Goal: Task Accomplishment & Management: Manage account settings

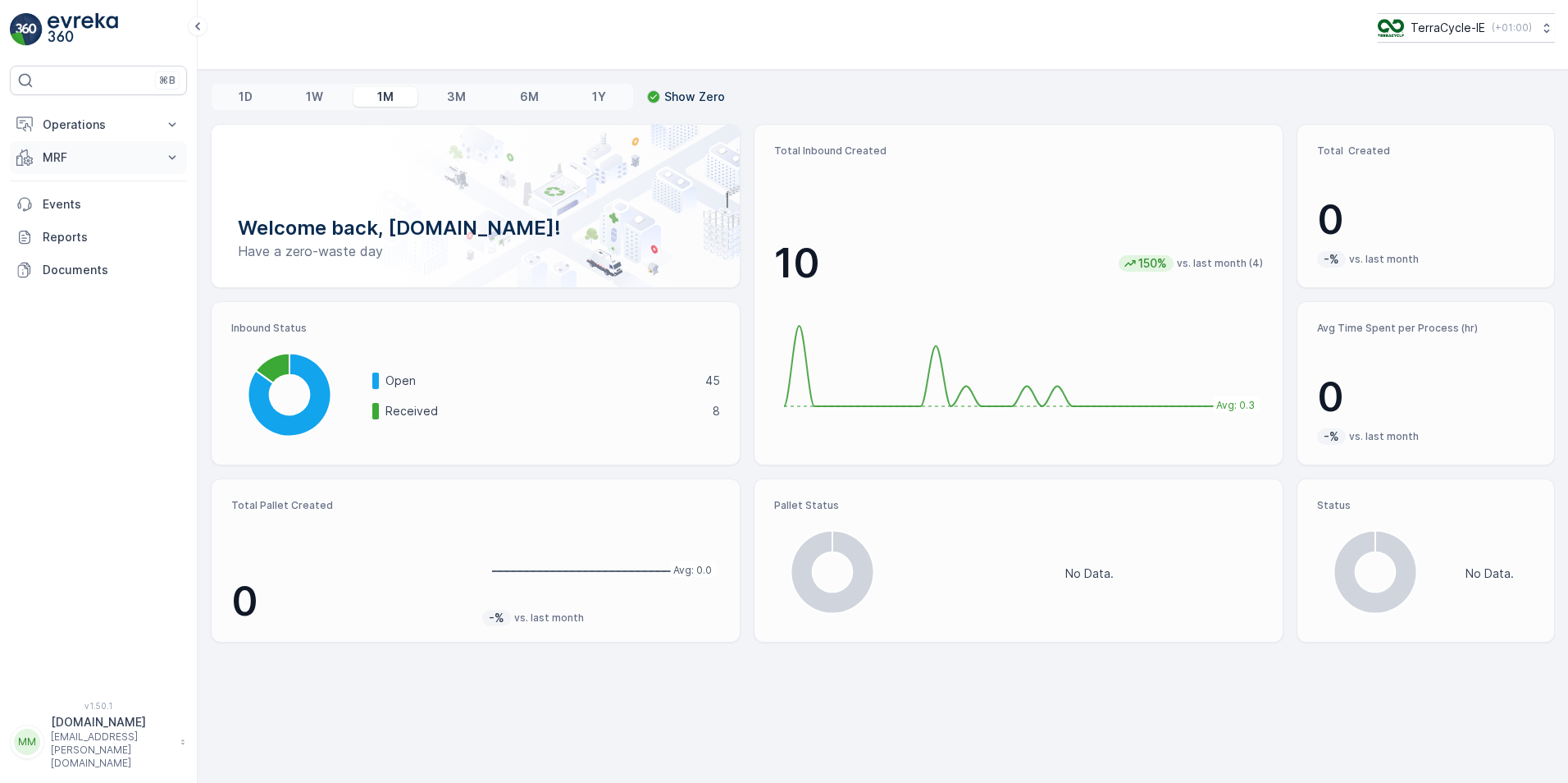
click at [178, 153] on icon at bounding box center [172, 158] width 17 height 17
click at [90, 206] on link "Inbound" at bounding box center [111, 208] width 152 height 23
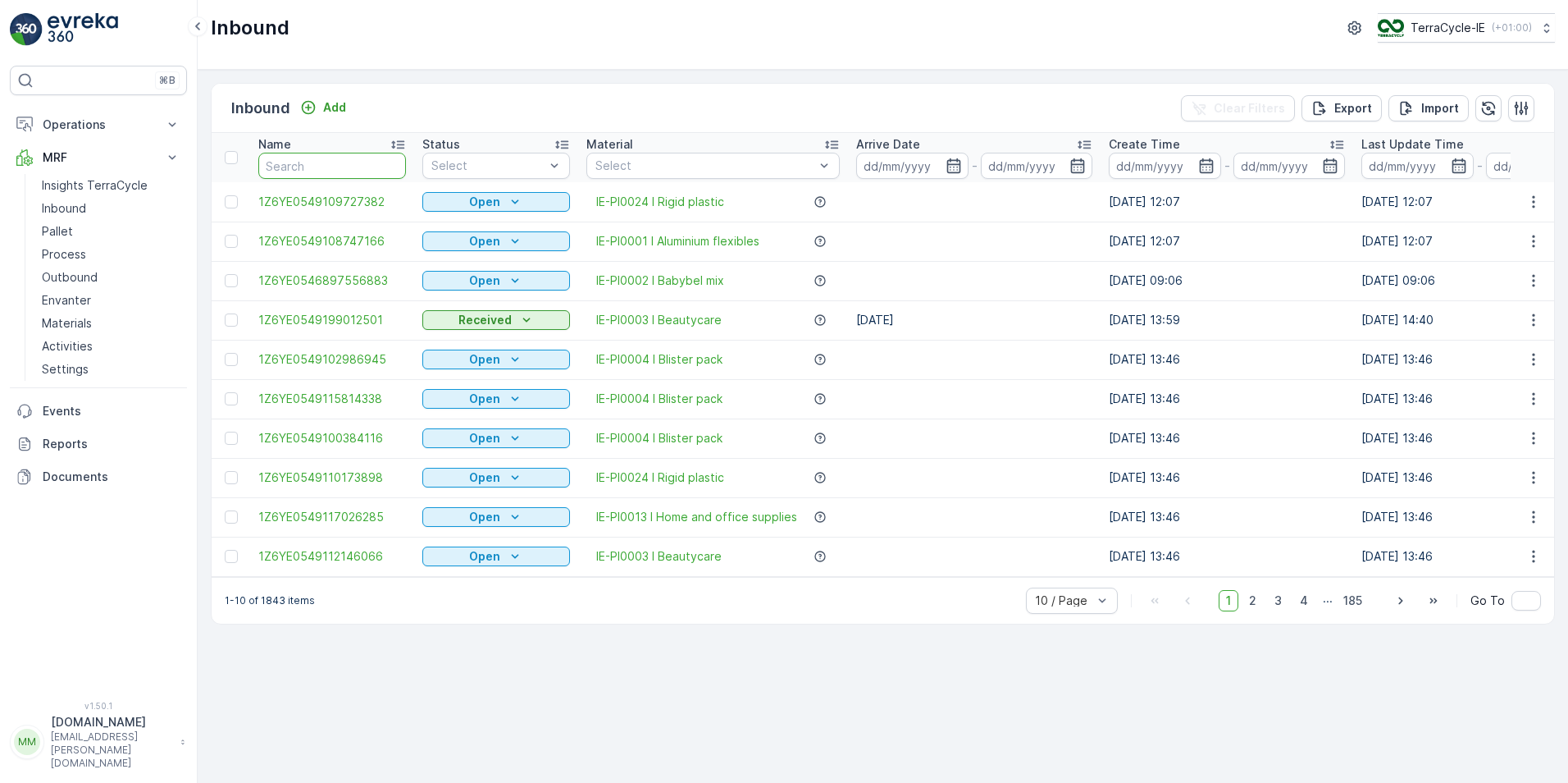
click at [324, 170] on input "text" at bounding box center [332, 166] width 148 height 26
click at [325, 168] on input "text" at bounding box center [332, 166] width 148 height 26
type input "0684"
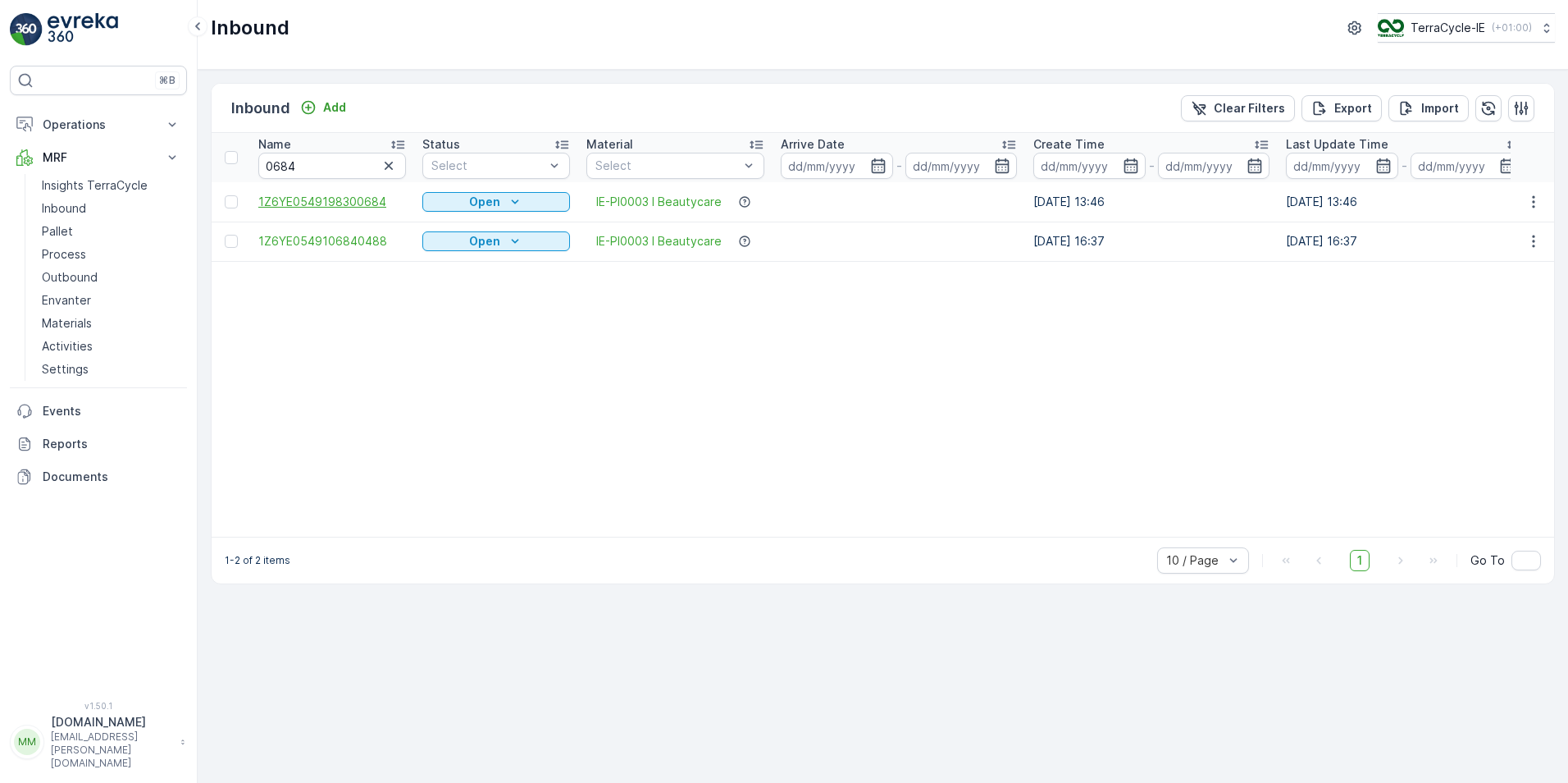
click at [361, 198] on span "1Z6YE0549198300684" at bounding box center [332, 202] width 148 height 17
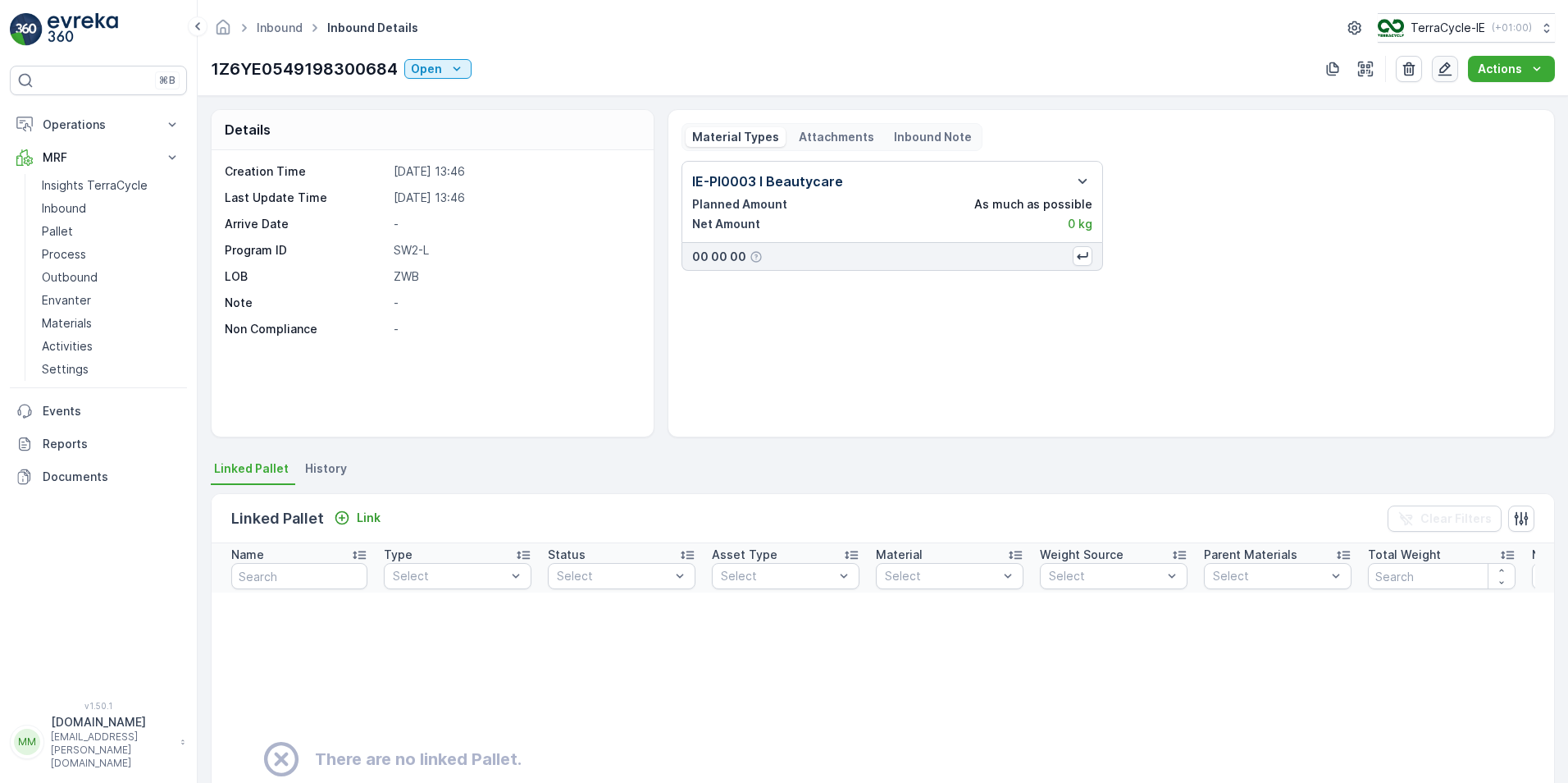
click at [1445, 73] on icon "button" at bounding box center [1444, 69] width 14 height 14
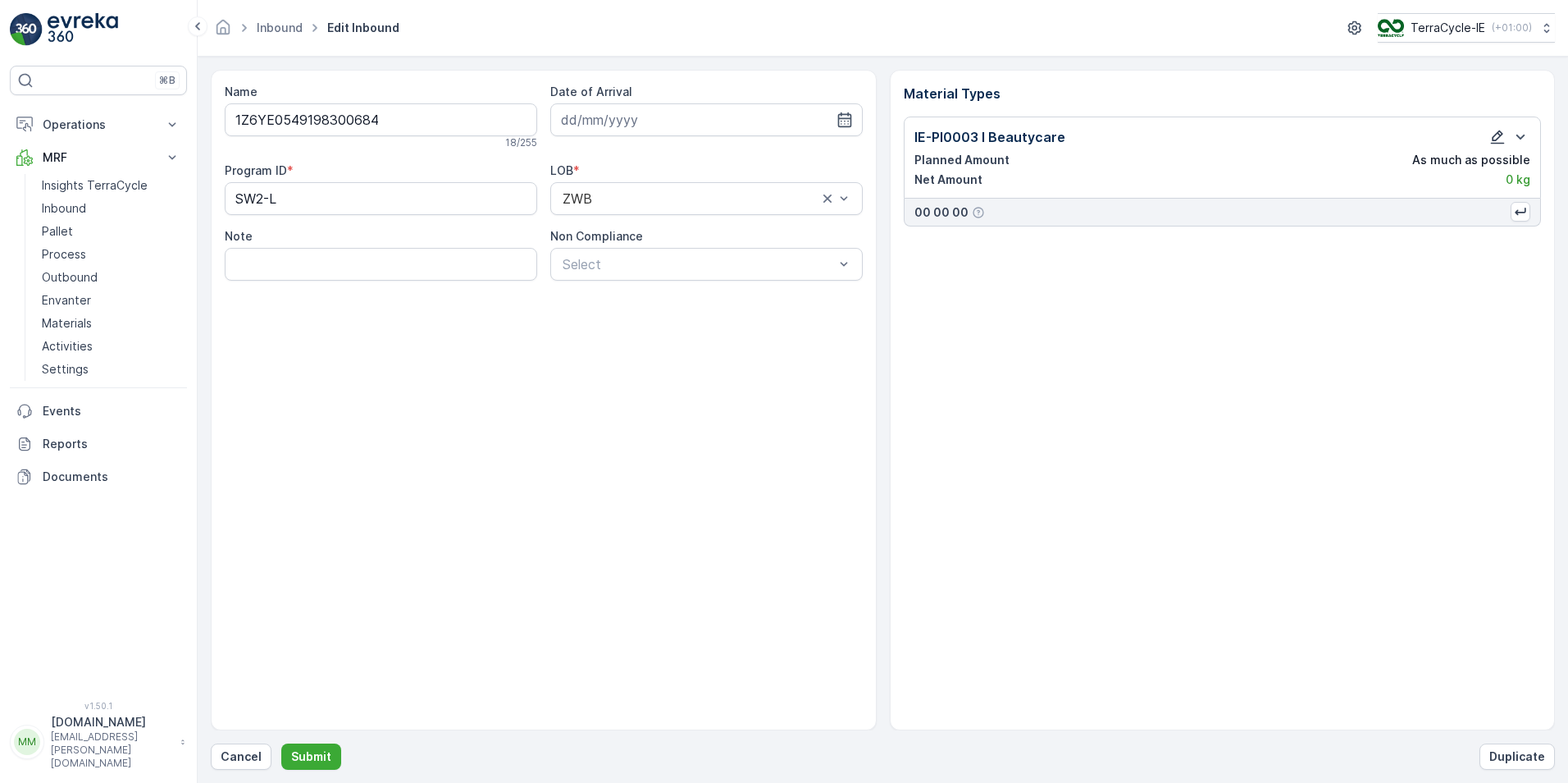
click at [1497, 138] on icon "button" at bounding box center [1497, 137] width 14 height 14
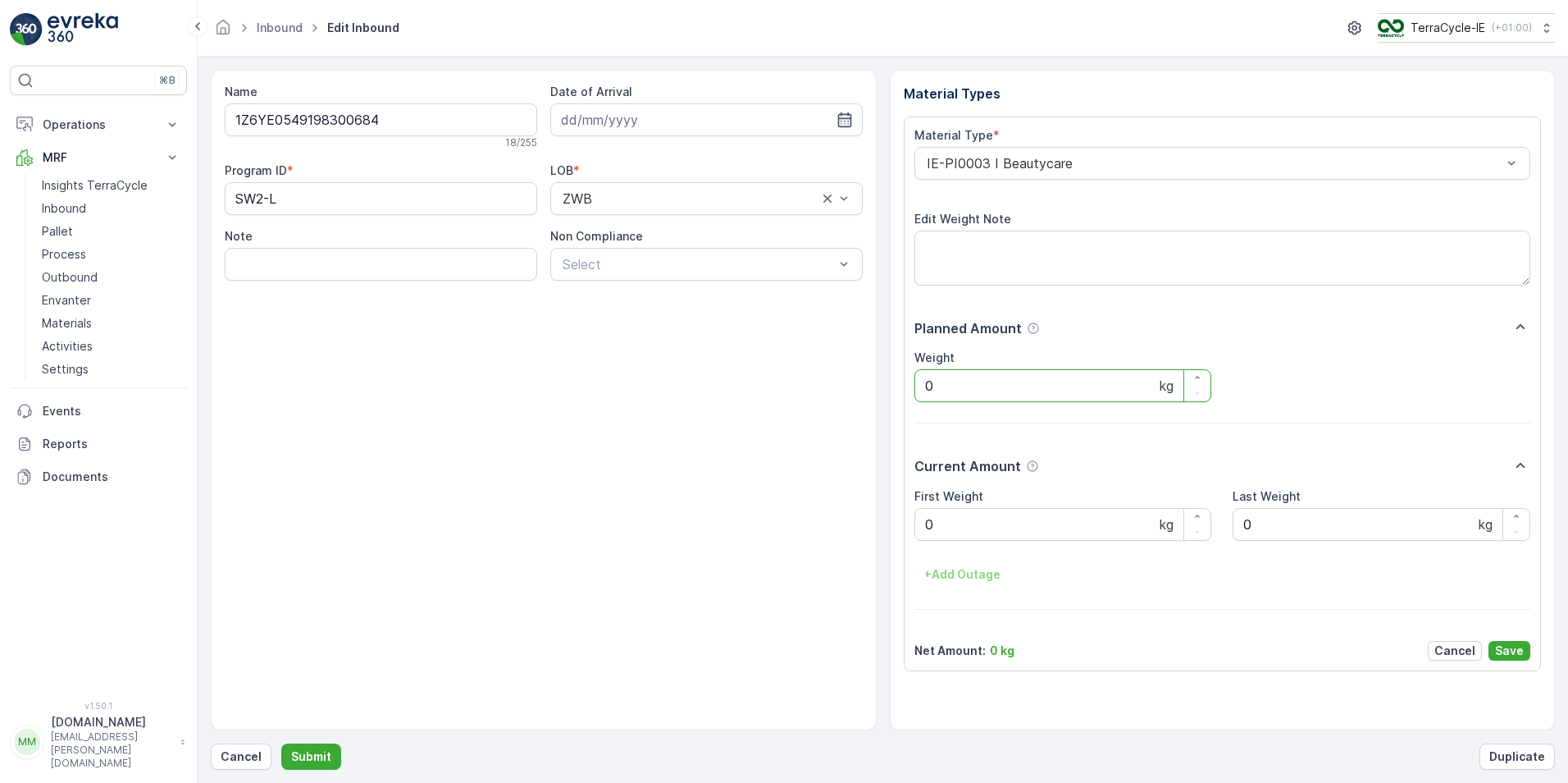
click at [953, 386] on input "0" at bounding box center [1063, 385] width 297 height 33
type input "22.2"
click at [948, 527] on Weight "0" at bounding box center [1063, 524] width 297 height 33
type Weight "22.2"
click at [323, 754] on p "Submit" at bounding box center [310, 757] width 40 height 17
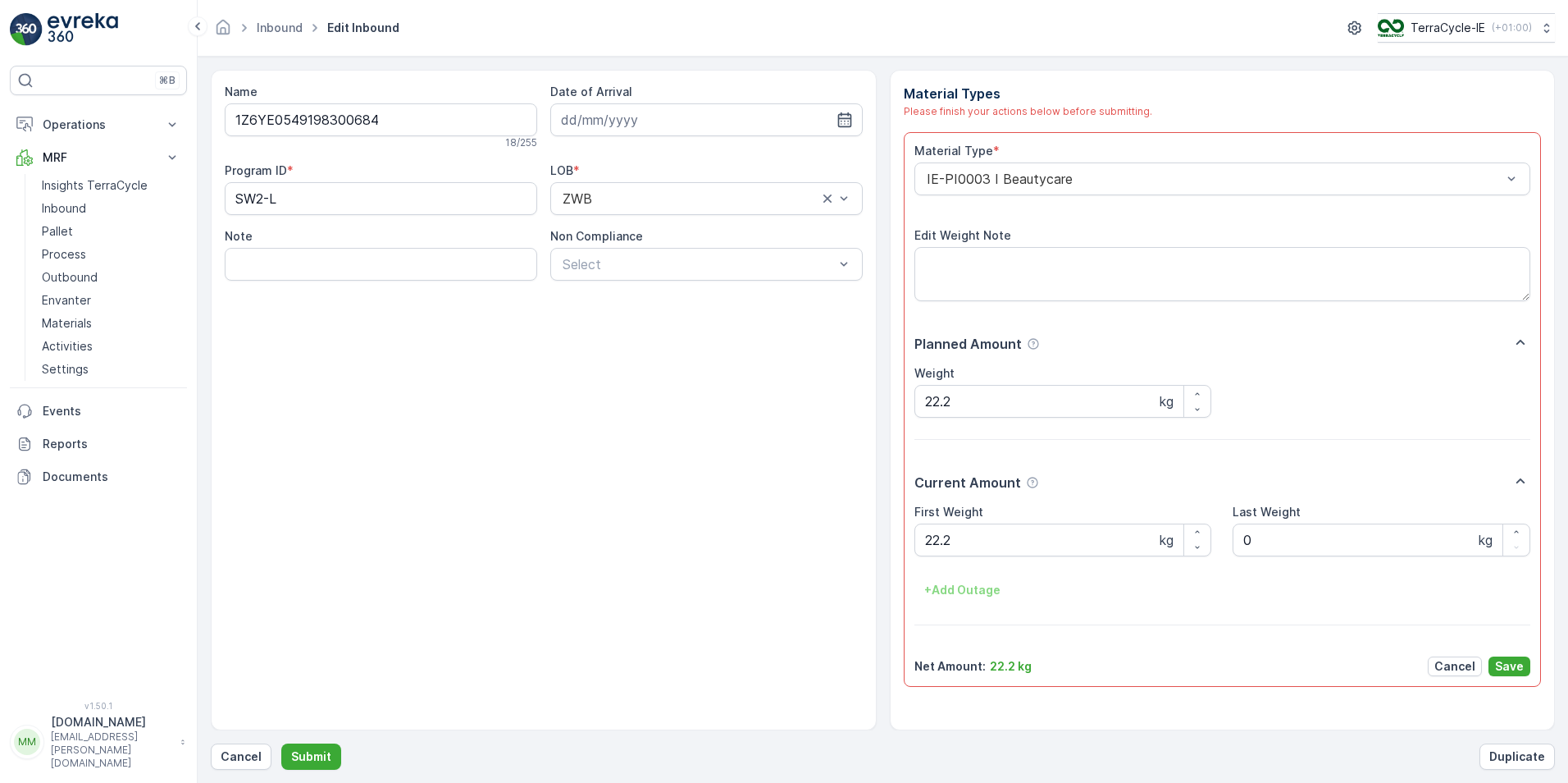
click at [1514, 667] on p "Save" at bounding box center [1509, 667] width 29 height 17
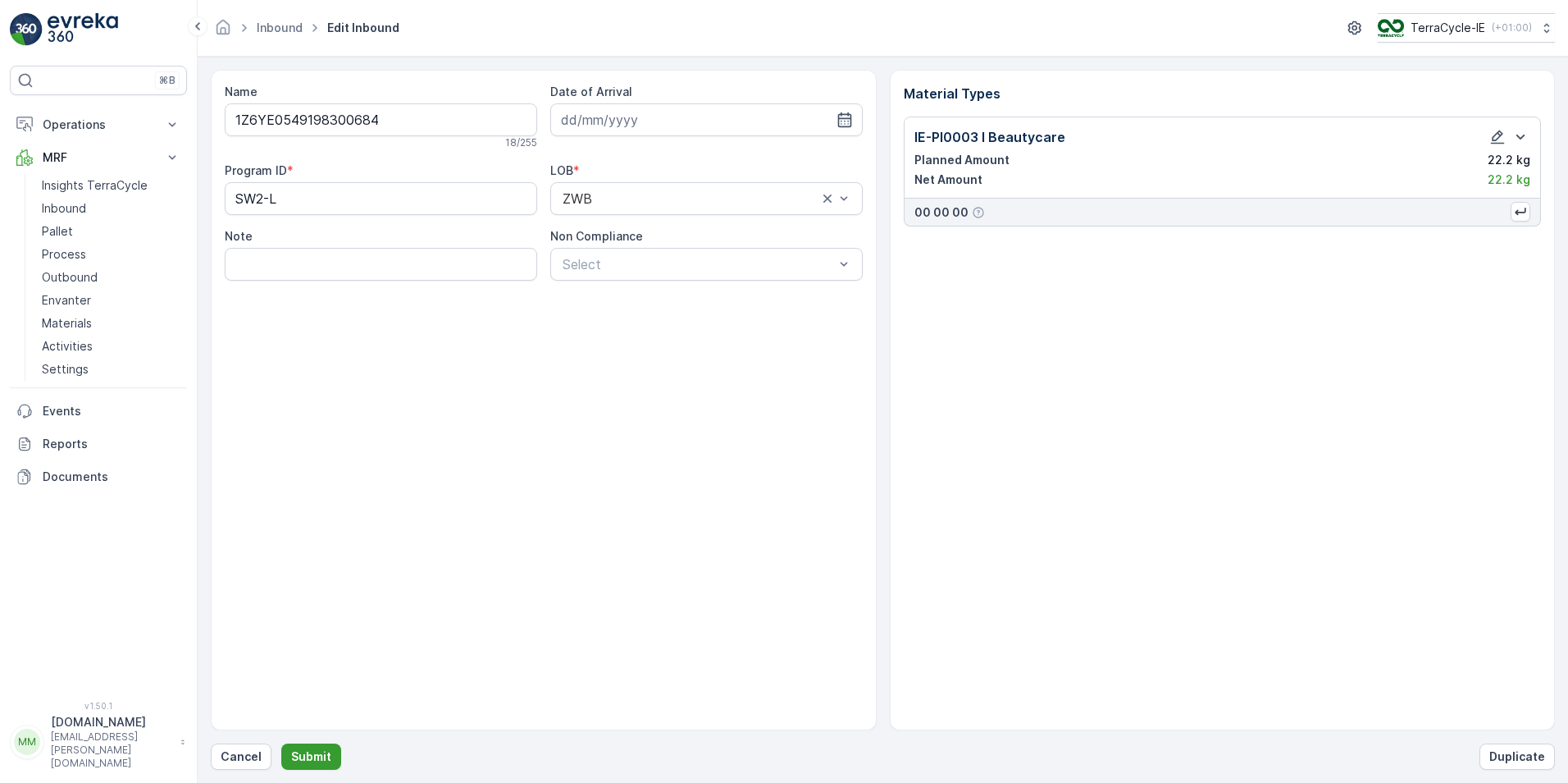
click at [311, 753] on p "Submit" at bounding box center [310, 757] width 40 height 17
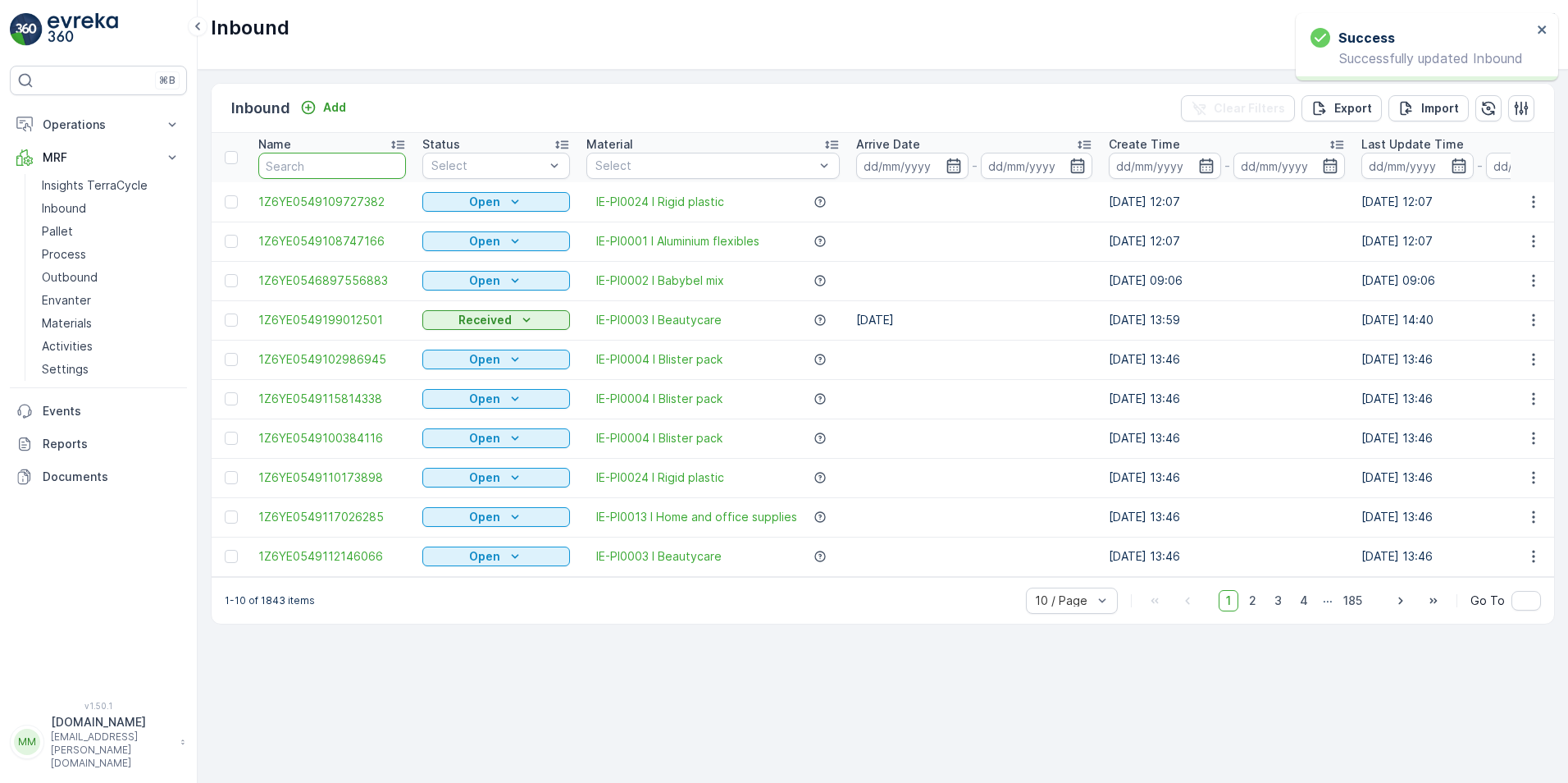
click at [296, 162] on input "text" at bounding box center [332, 166] width 148 height 26
type input "0684"
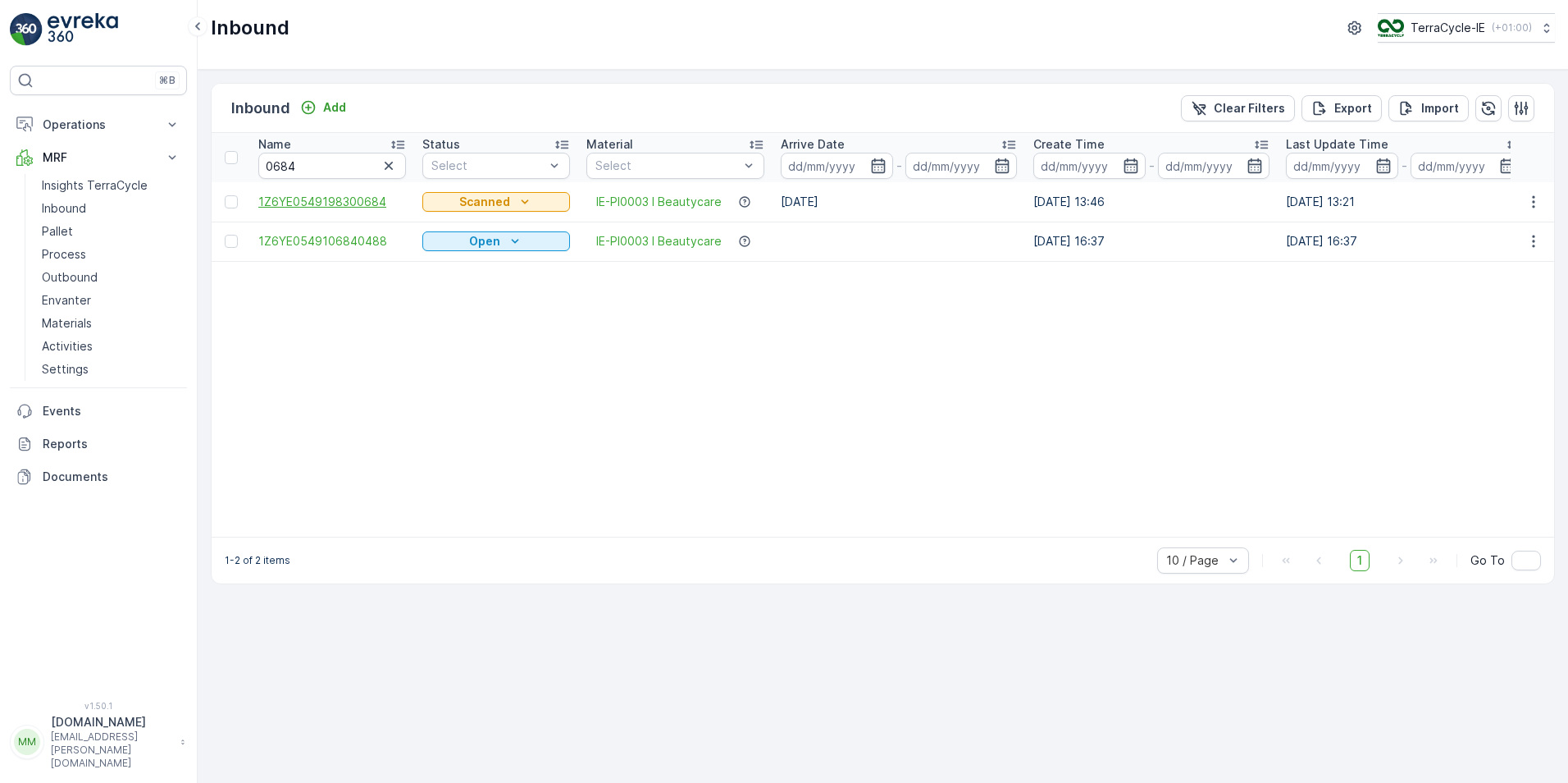
click at [369, 205] on span "1Z6YE0549198300684" at bounding box center [332, 202] width 148 height 17
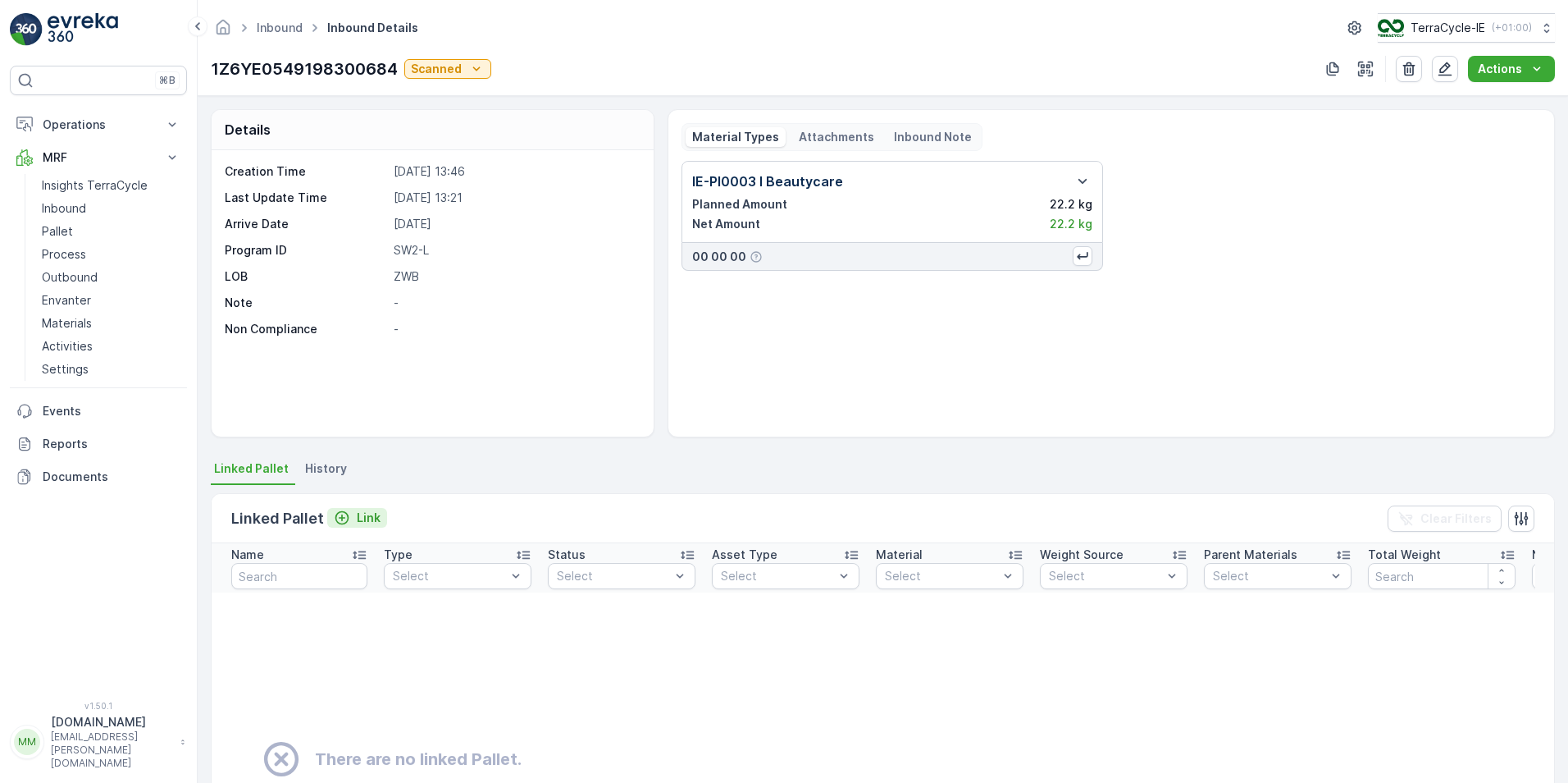
click at [366, 511] on p "Link" at bounding box center [369, 518] width 24 height 17
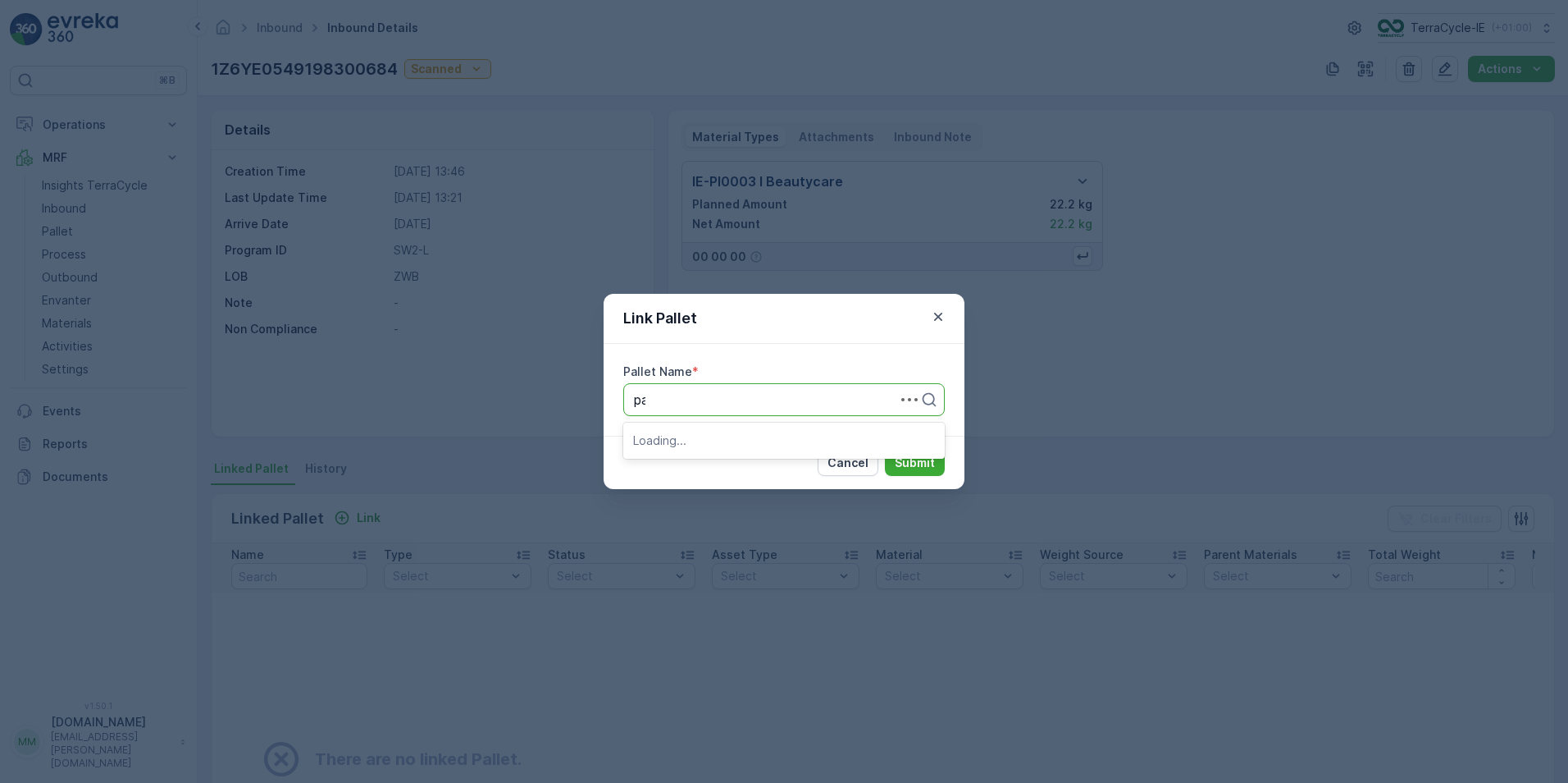
type input "pall"
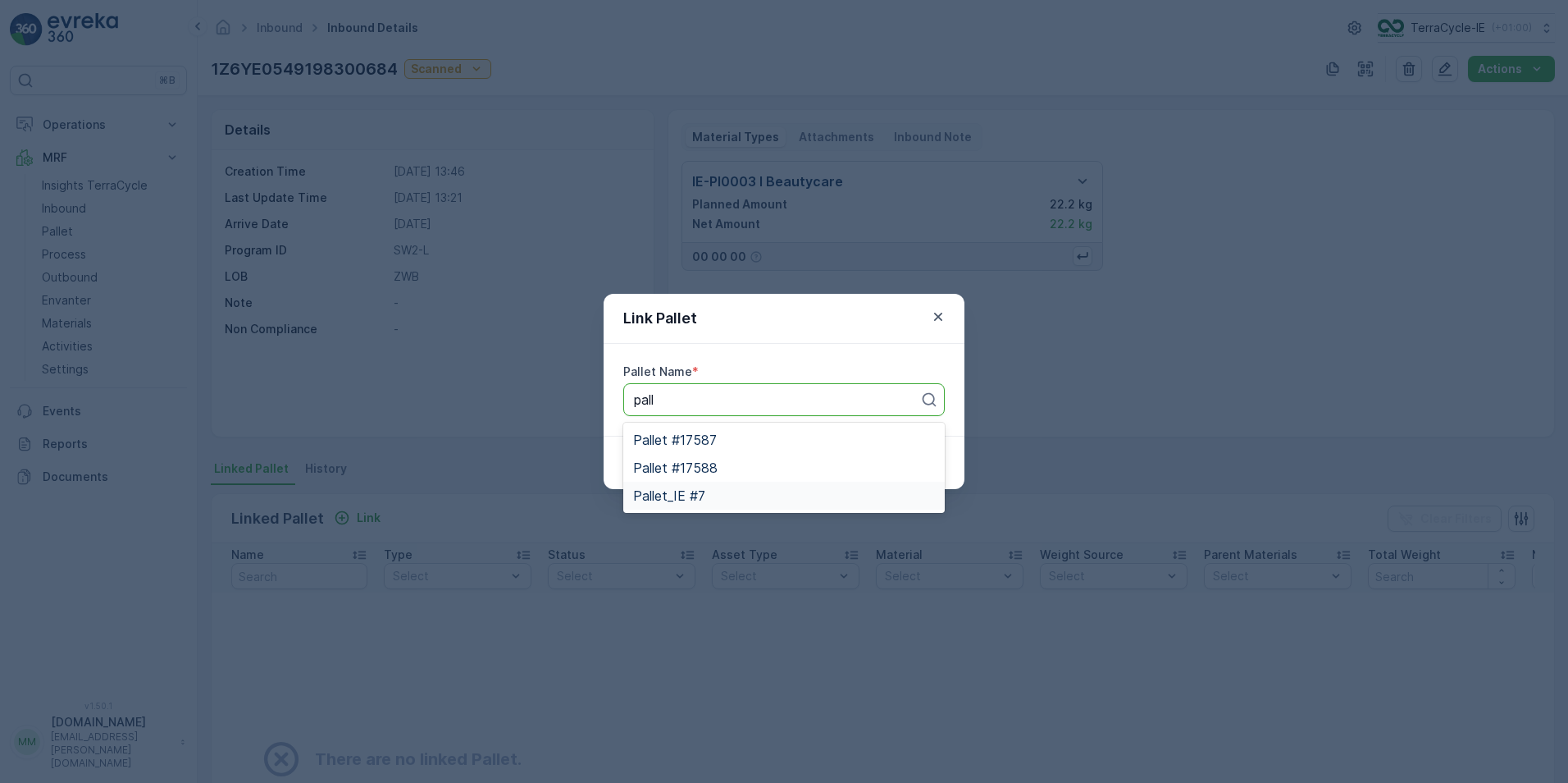
click at [679, 501] on span "Pallet_IE #7" at bounding box center [669, 496] width 72 height 15
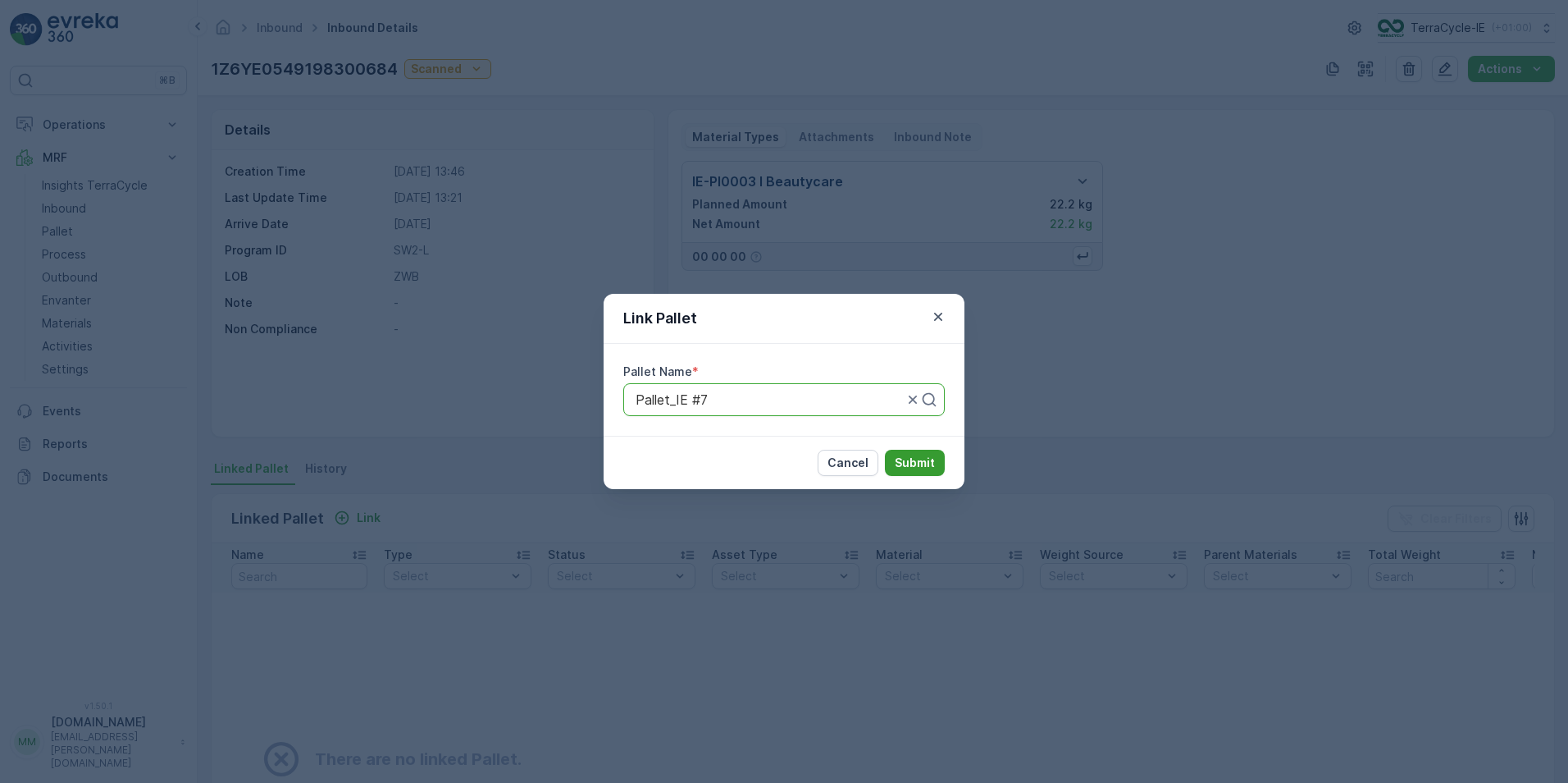
click at [915, 459] on p "Submit" at bounding box center [915, 463] width 40 height 17
